Goal: Information Seeking & Learning: Learn about a topic

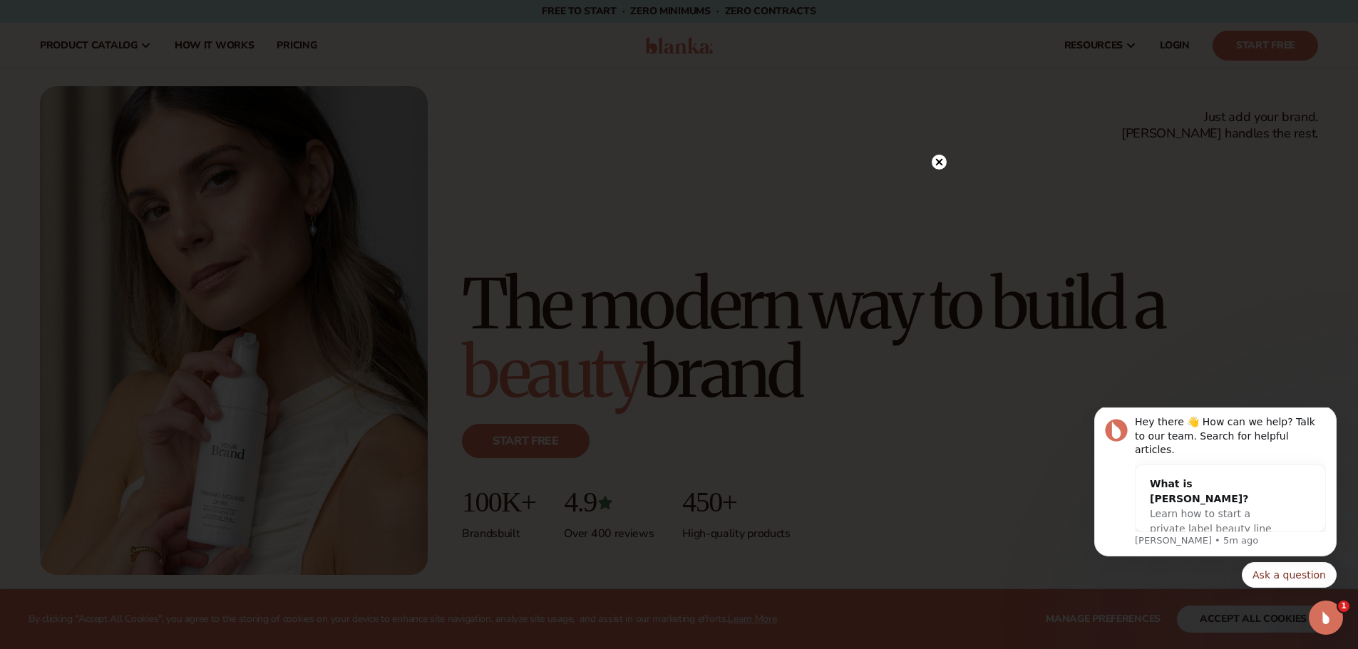
click at [939, 161] on icon at bounding box center [938, 162] width 7 height 7
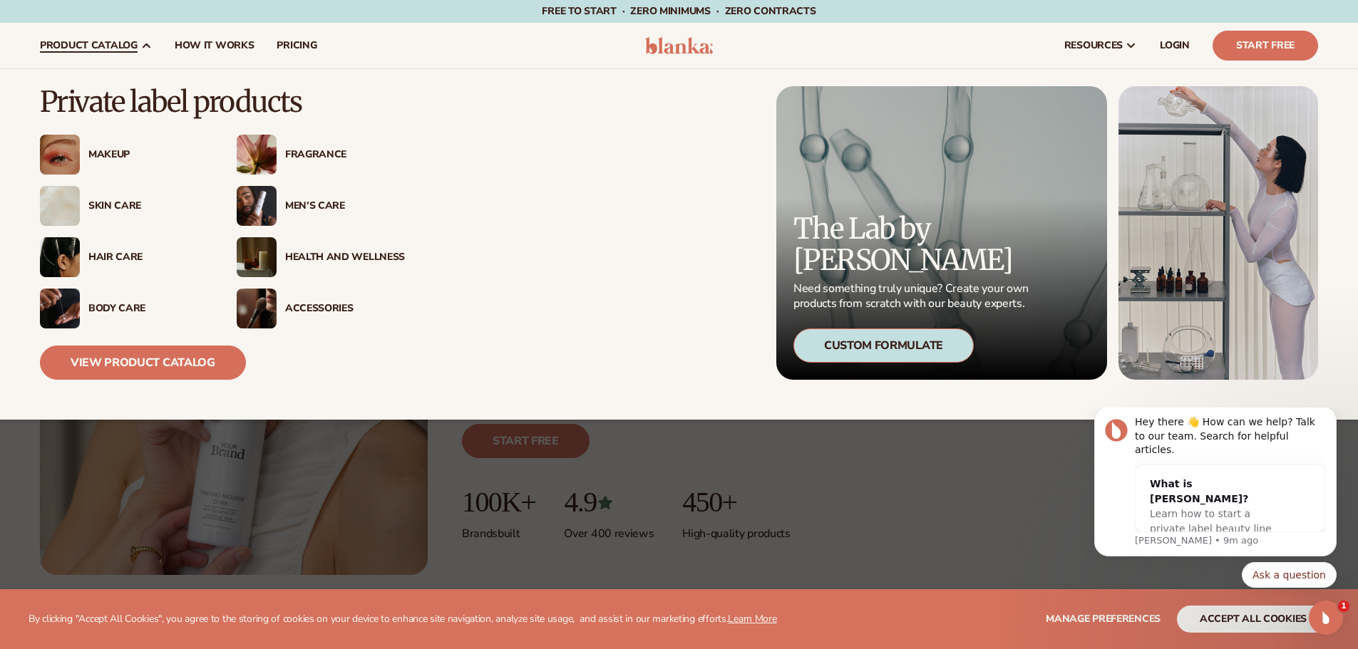
click at [115, 50] on span "product catalog" at bounding box center [89, 45] width 98 height 11
click at [167, 360] on link "View Product Catalog" at bounding box center [143, 363] width 206 height 34
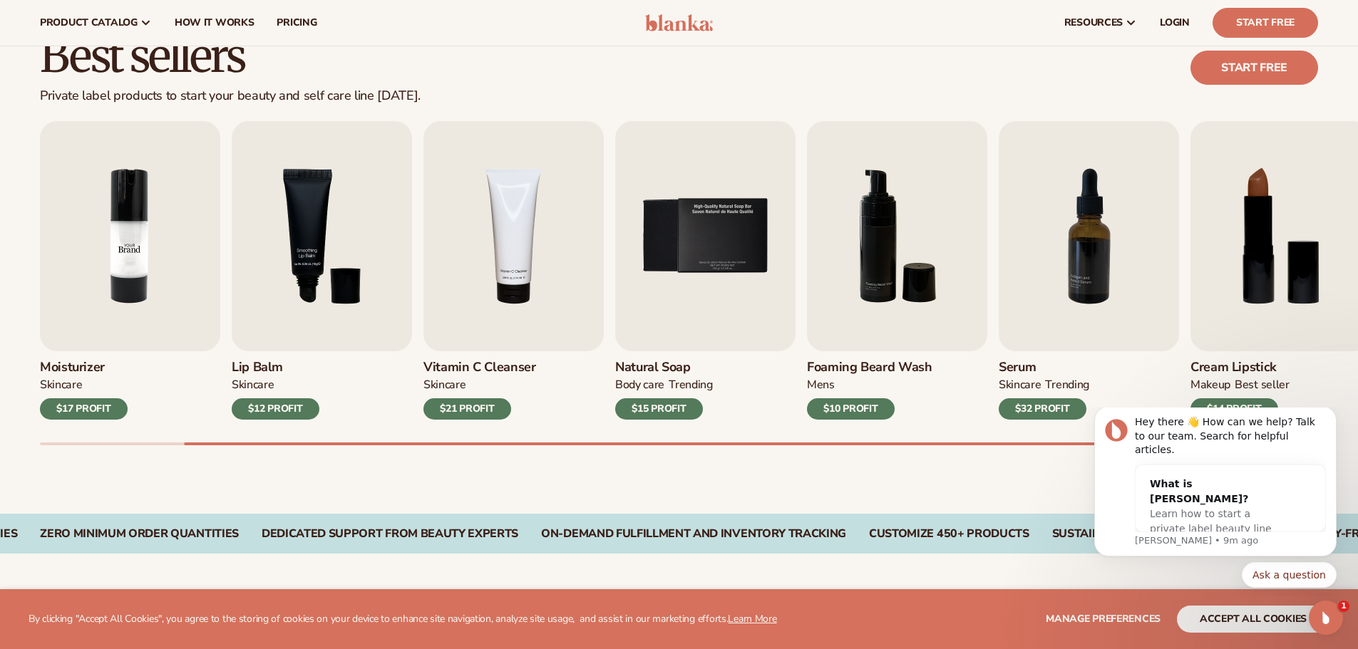
scroll to position [356, 0]
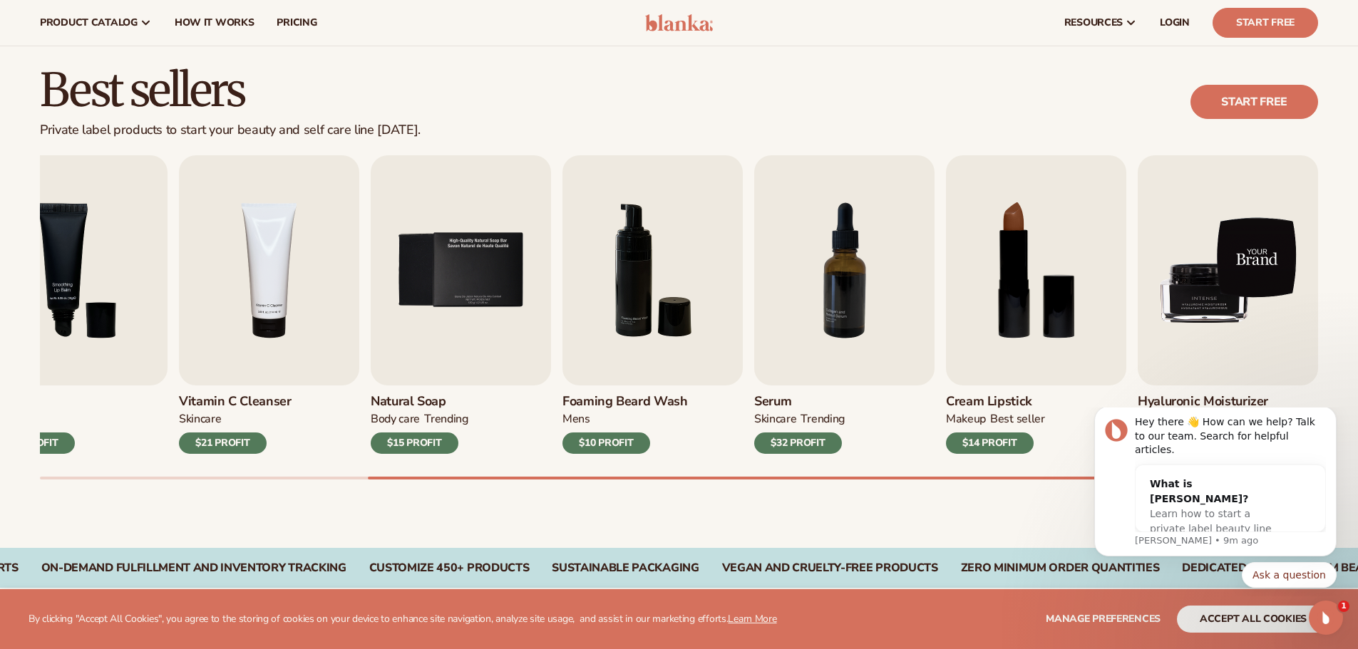
click at [1200, 269] on img "9 / 9" at bounding box center [1228, 270] width 180 height 230
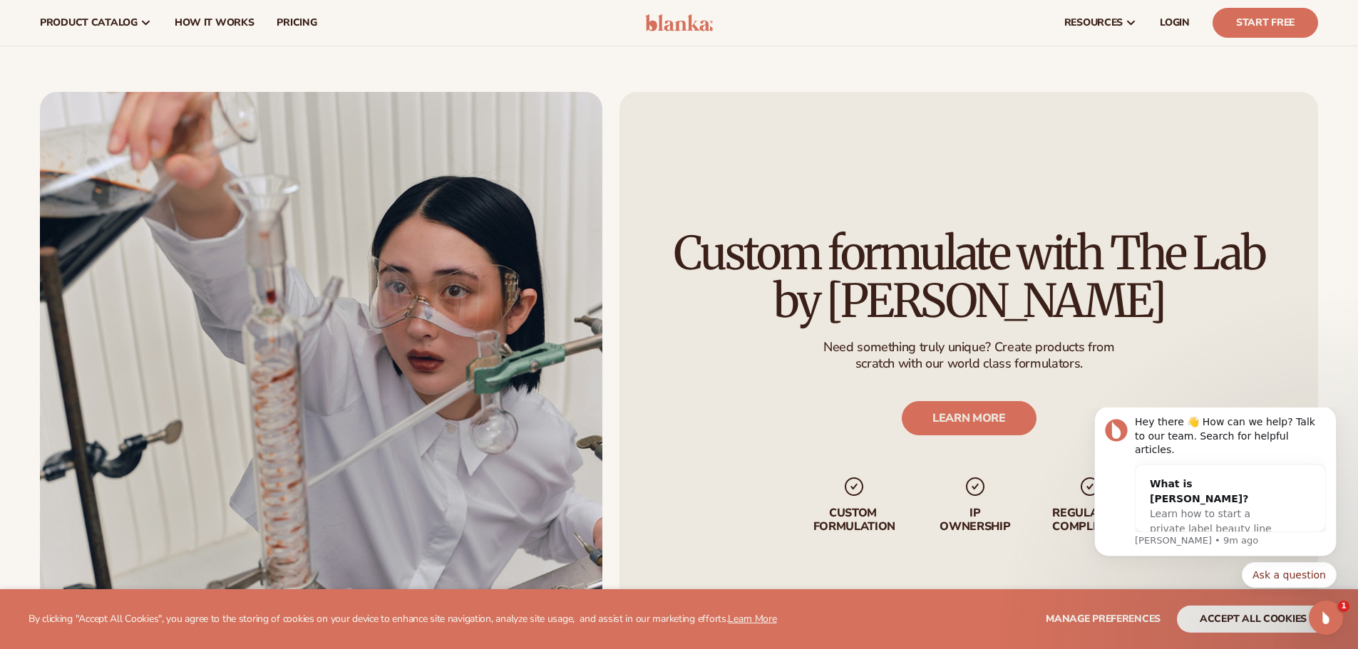
scroll to position [1748, 0]
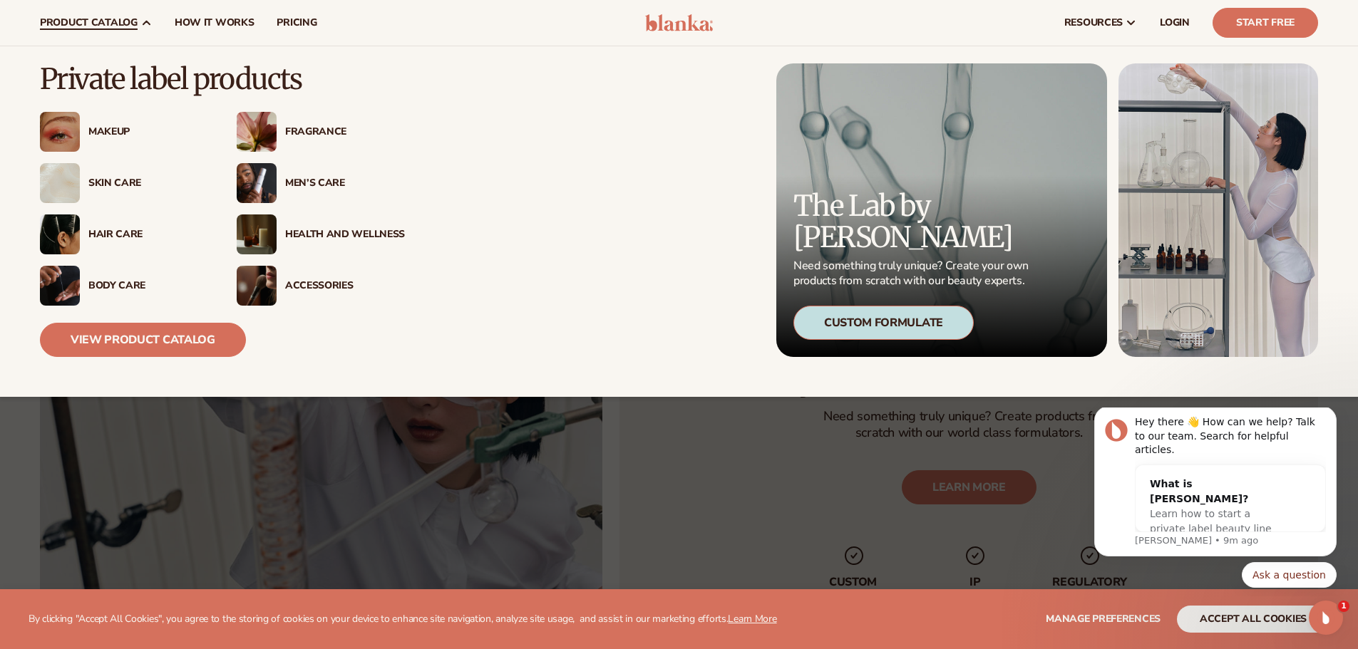
click at [295, 180] on div "Men’s Care" at bounding box center [345, 183] width 120 height 12
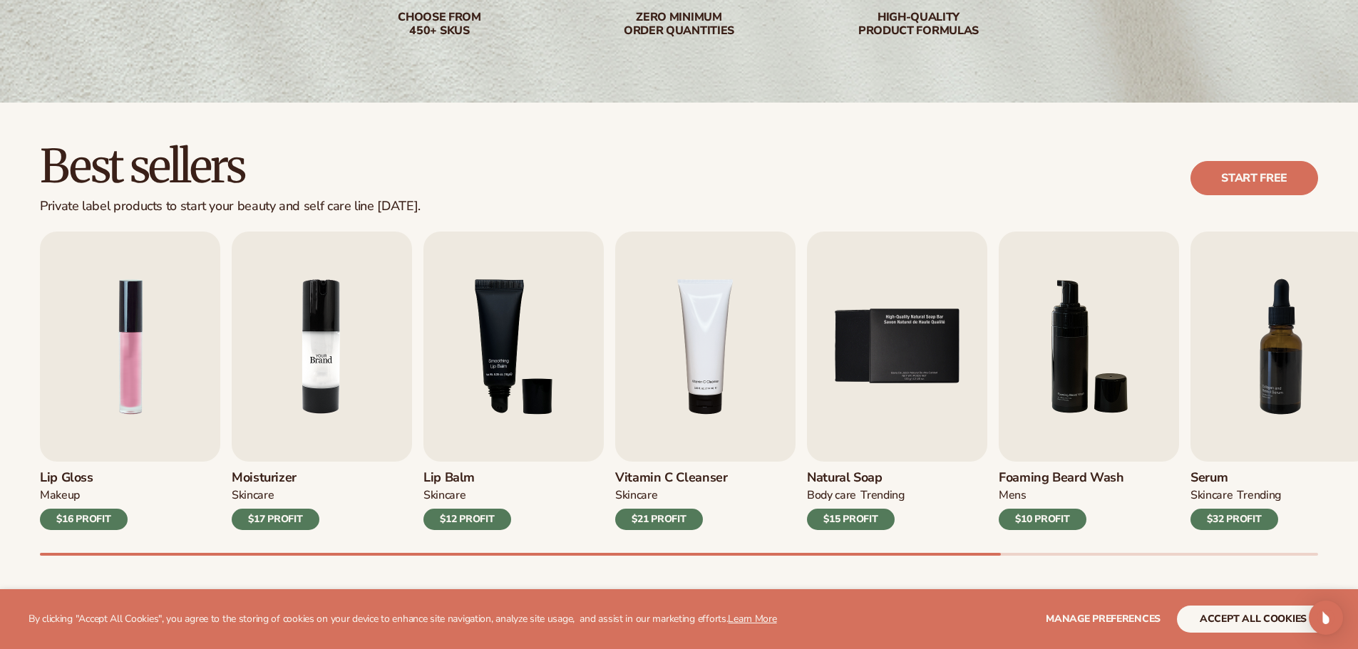
scroll to position [356, 0]
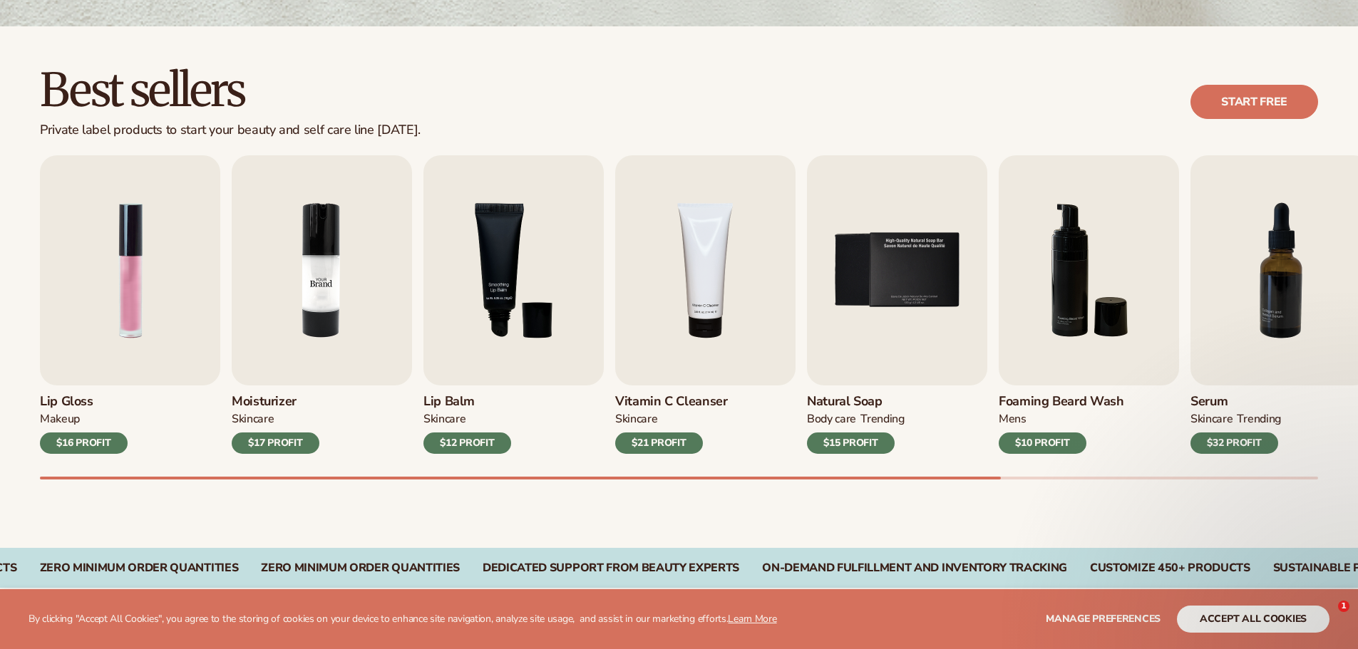
click at [329, 304] on img "2 / 9" at bounding box center [322, 270] width 180 height 230
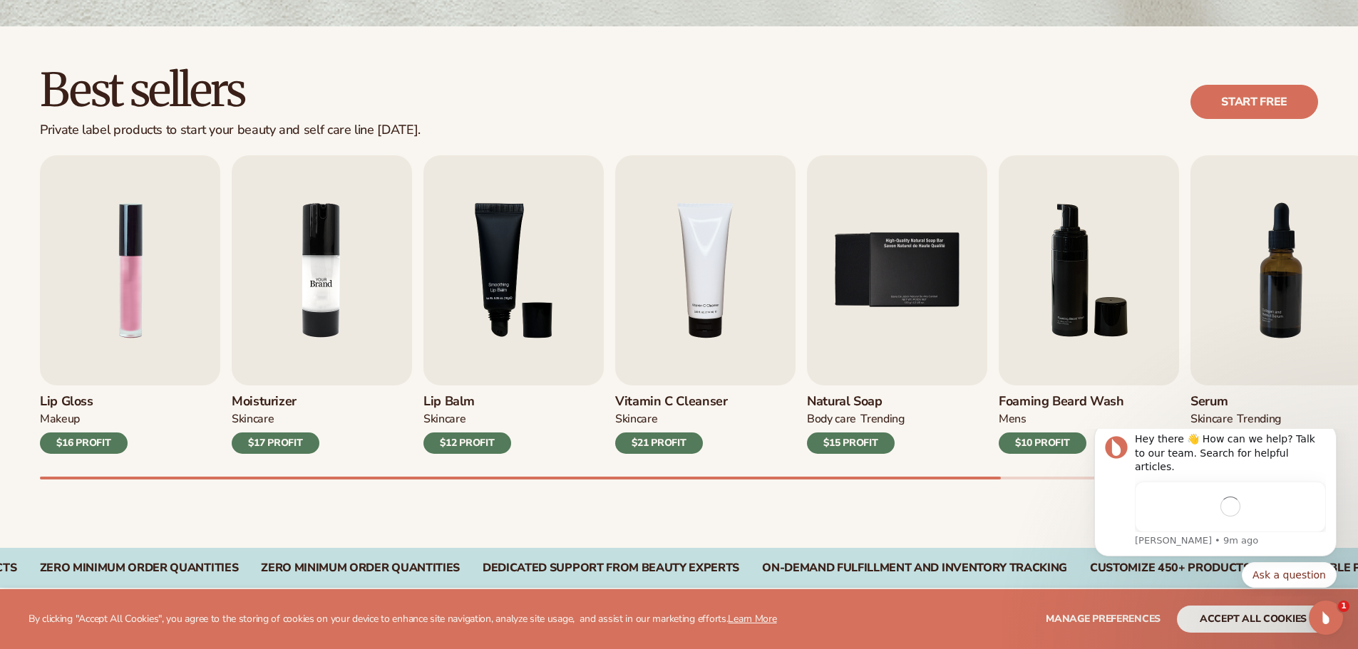
scroll to position [0, 0]
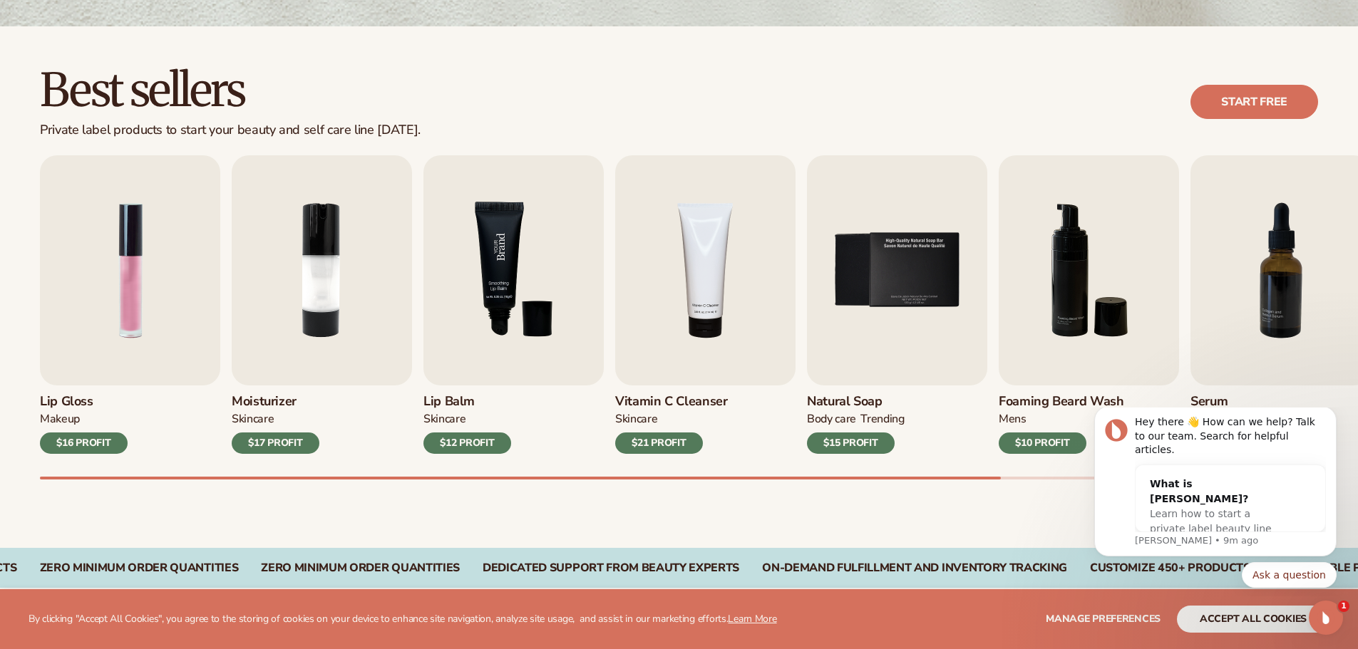
click at [509, 335] on img "3 / 9" at bounding box center [513, 270] width 180 height 230
click at [854, 304] on img "5 / 9" at bounding box center [897, 270] width 180 height 230
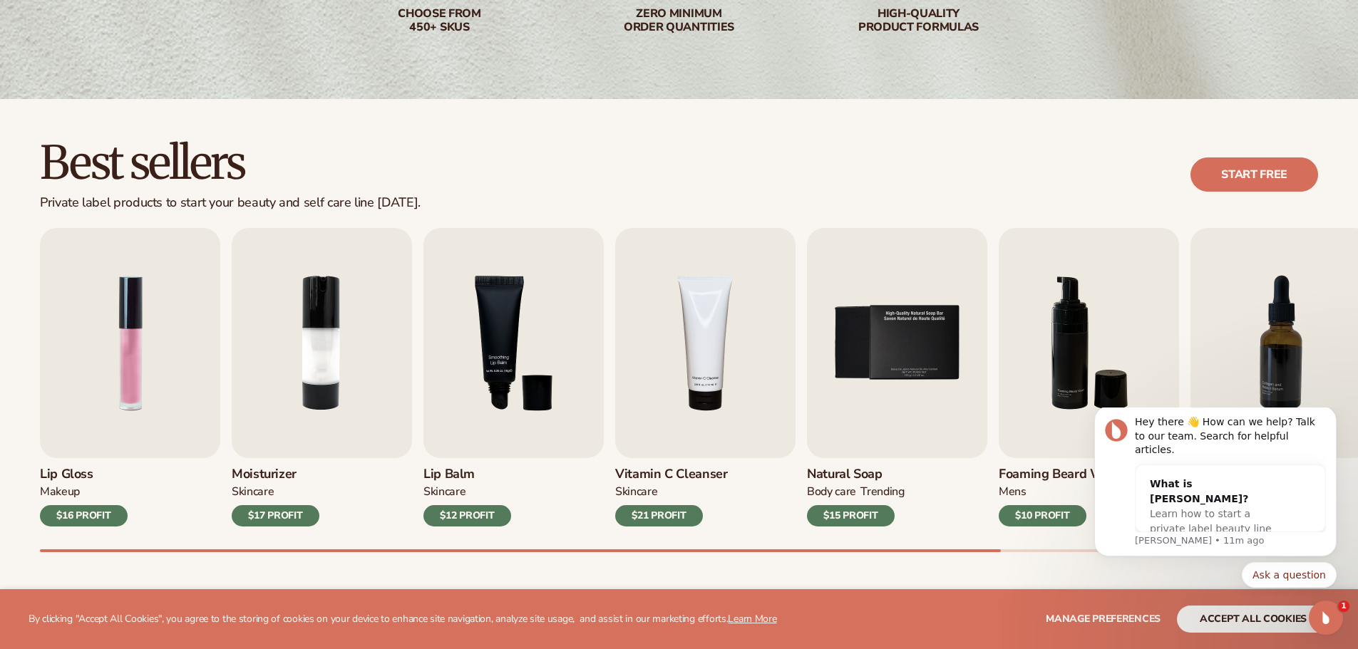
scroll to position [499, 0]
